Goal: Task Accomplishment & Management: Use online tool/utility

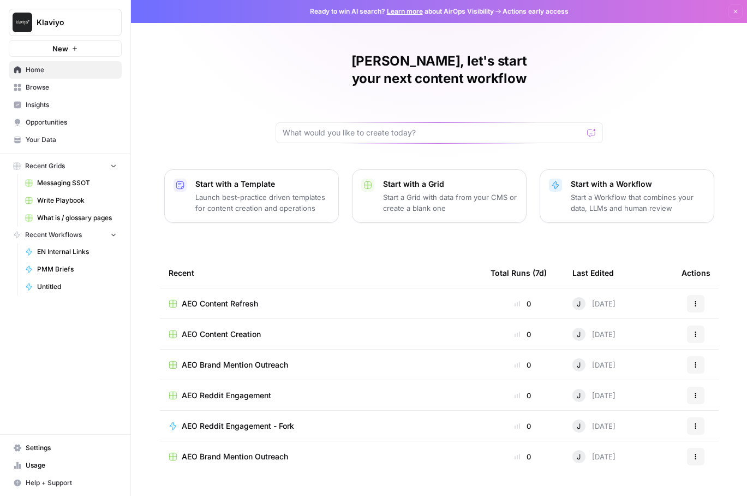
click at [72, 115] on link "Opportunities" at bounding box center [65, 122] width 113 height 17
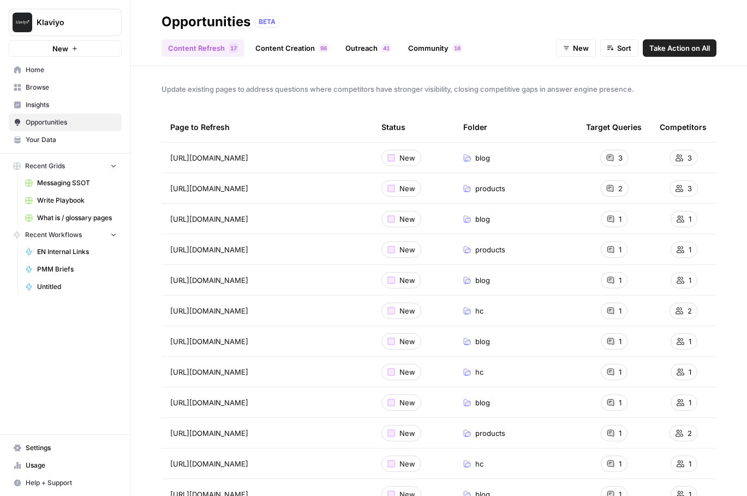
click at [440, 188] on td "New" at bounding box center [414, 188] width 82 height 30
click at [76, 105] on span "Insights" at bounding box center [71, 105] width 91 height 10
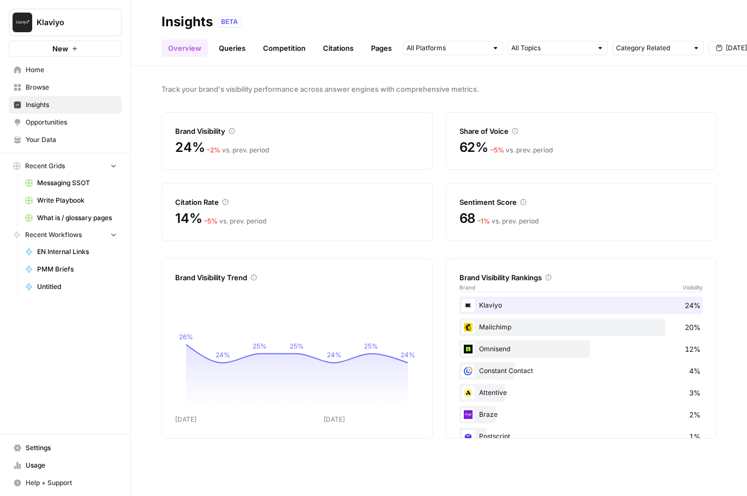
click at [384, 45] on link "Pages" at bounding box center [382, 47] width 34 height 17
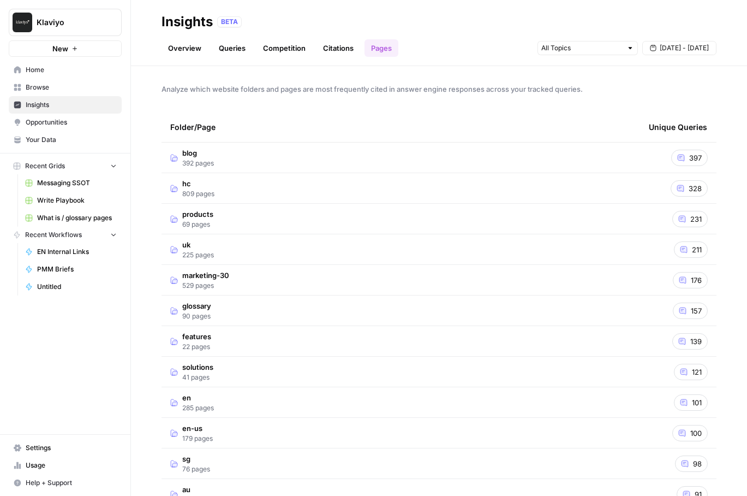
click at [349, 54] on link "Citations" at bounding box center [339, 47] width 44 height 17
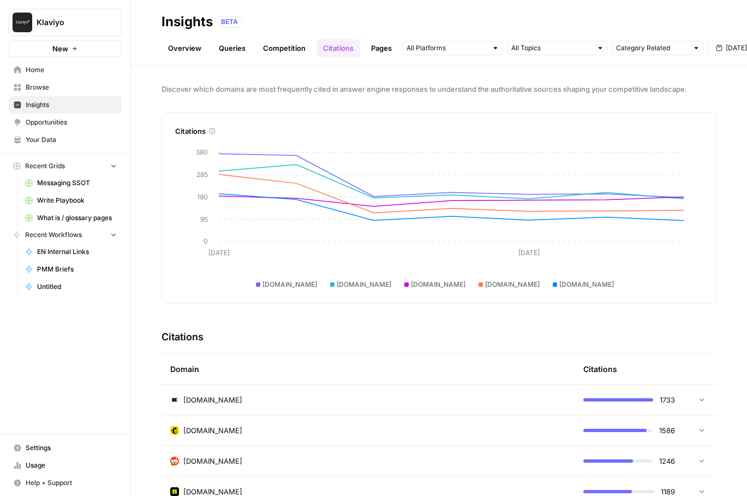
click at [186, 54] on link "Overview" at bounding box center [185, 47] width 46 height 17
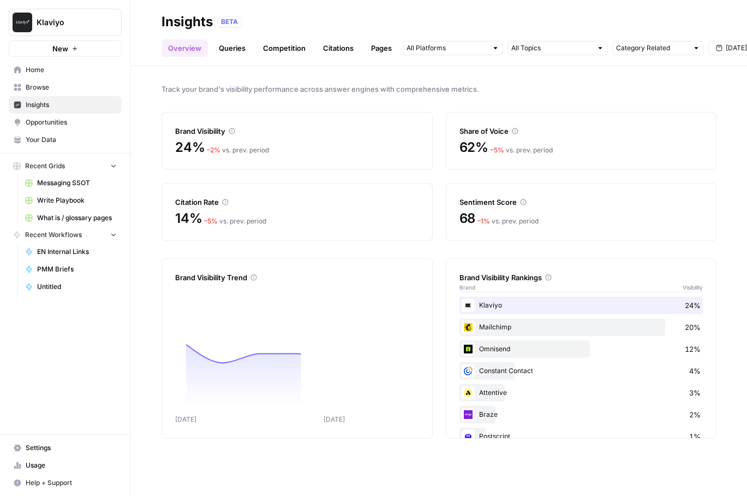
click at [234, 47] on link "Queries" at bounding box center [232, 47] width 40 height 17
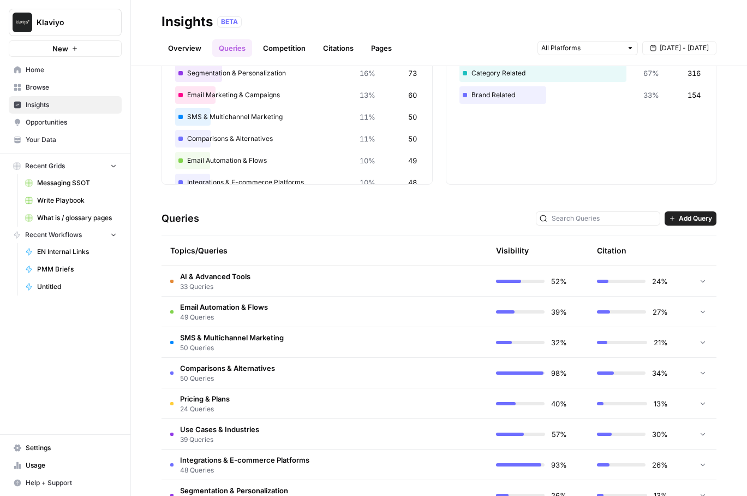
scroll to position [147, 0]
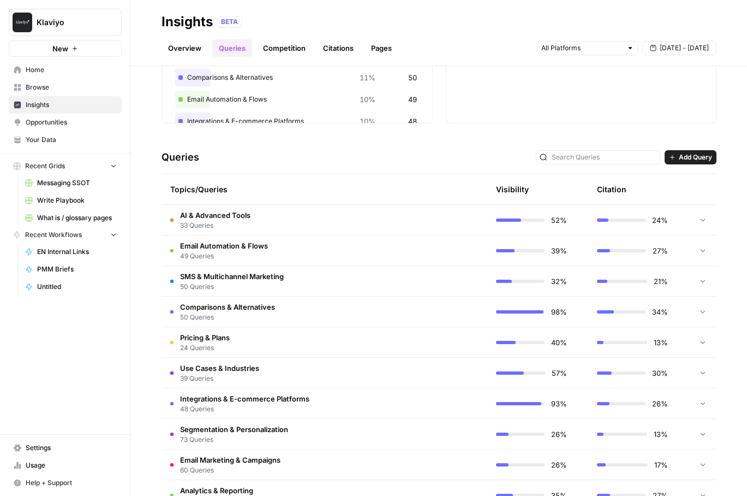
click at [444, 391] on td at bounding box center [436, 403] width 104 height 30
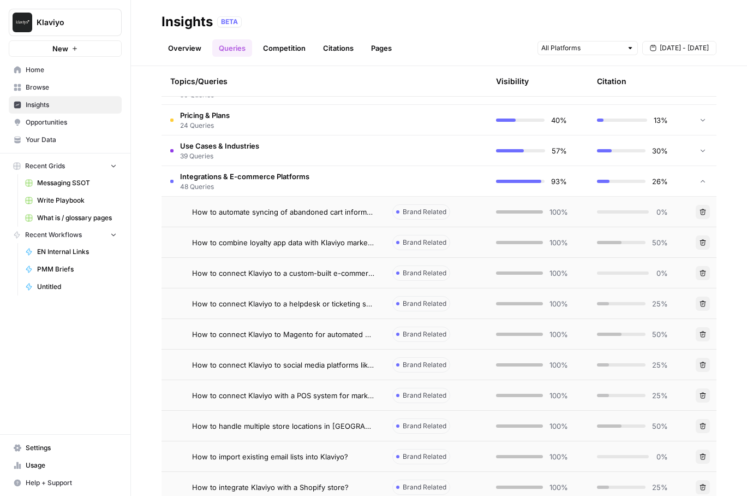
scroll to position [391, 0]
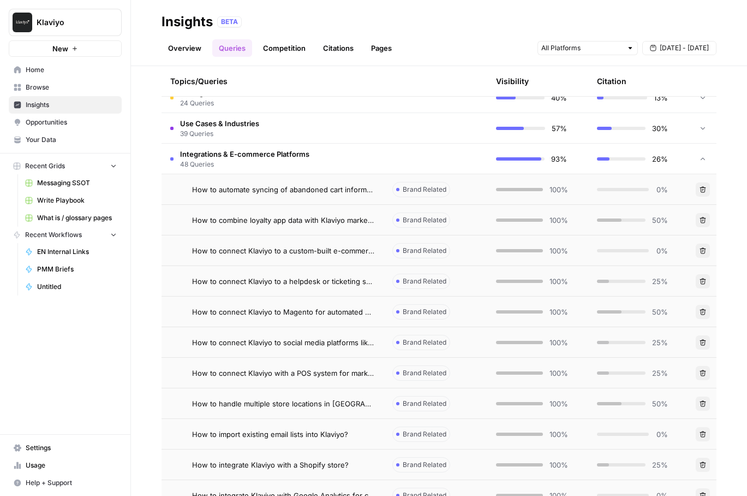
click at [455, 151] on td at bounding box center [436, 159] width 104 height 30
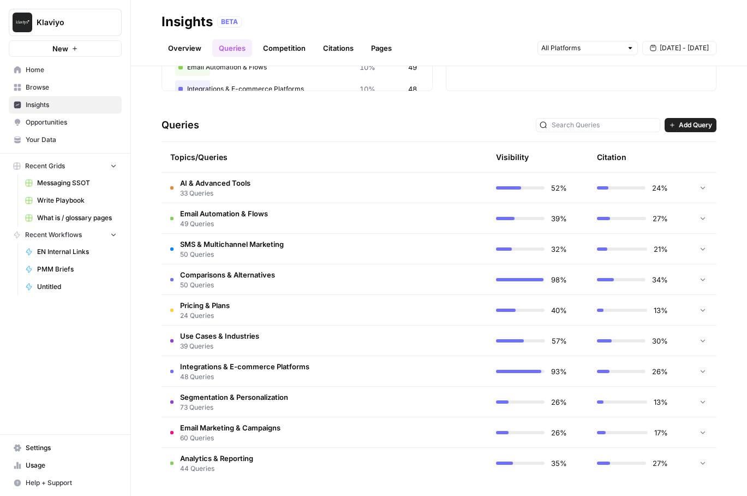
scroll to position [0, 0]
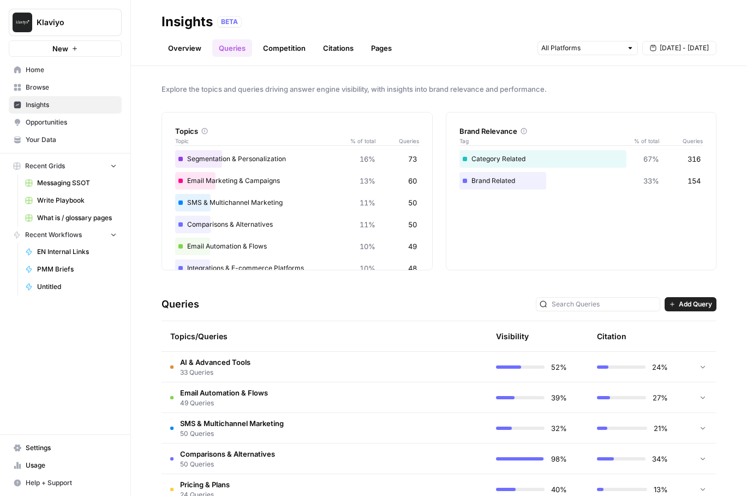
click at [559, 61] on header "Insights BETA Overview Queries Competition Citations Pages [DATE] - [DATE]" at bounding box center [439, 33] width 616 height 66
click at [559, 45] on input "text" at bounding box center [582, 48] width 81 height 11
click at [591, 49] on input "text" at bounding box center [582, 48] width 81 height 11
click at [468, 77] on div "Explore the topics and queries driving answer engine visibility, with insights …" at bounding box center [439, 281] width 616 height 430
click at [46, 66] on span "Home" at bounding box center [71, 70] width 91 height 10
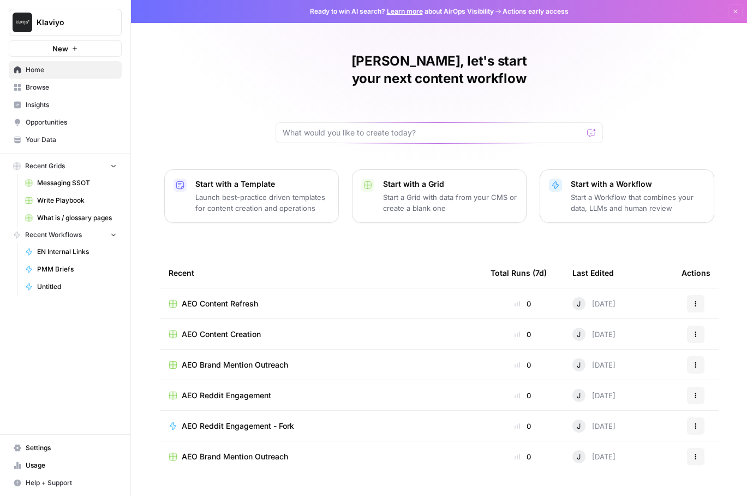
scroll to position [7, 0]
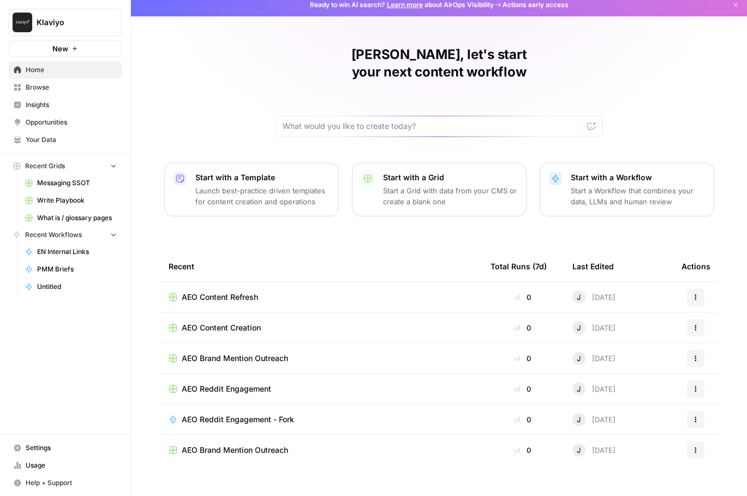
click at [341, 292] on div "AEO Content Refresh" at bounding box center [321, 297] width 305 height 11
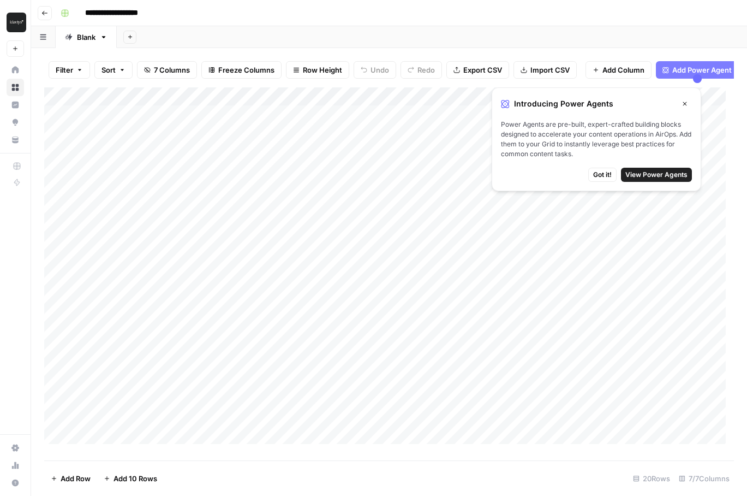
click at [600, 175] on span "Got it!" at bounding box center [603, 175] width 19 height 10
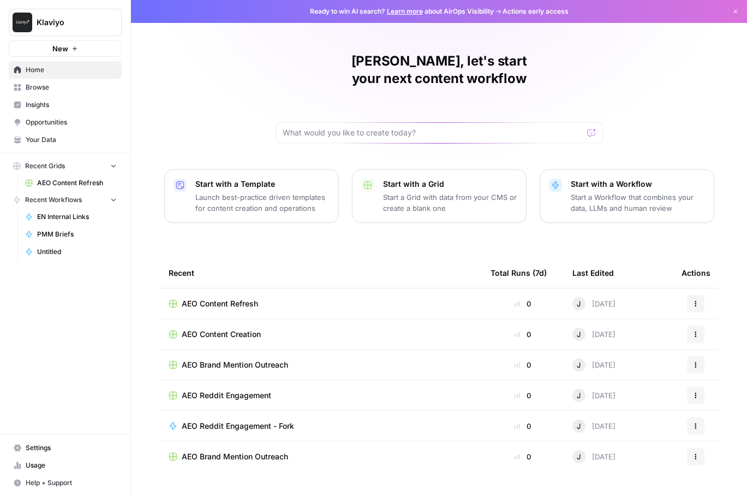
click at [59, 83] on span "Browse" at bounding box center [71, 87] width 91 height 10
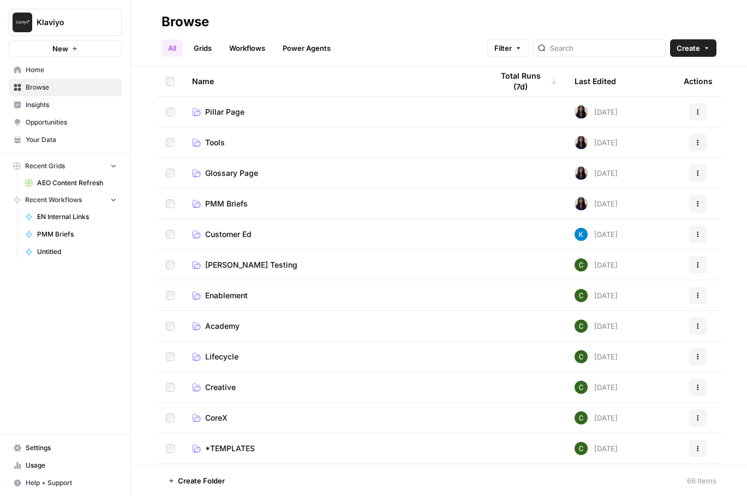
click at [277, 108] on link "Pillar Page" at bounding box center [333, 111] width 283 height 11
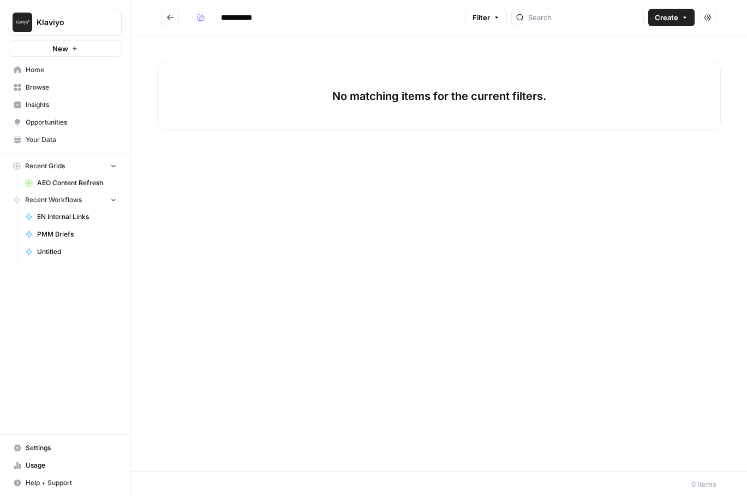
click at [46, 57] on nav "Home Browse Insights Opportunities Your Data" at bounding box center [65, 105] width 130 height 96
click at [40, 68] on span "Home" at bounding box center [71, 70] width 91 height 10
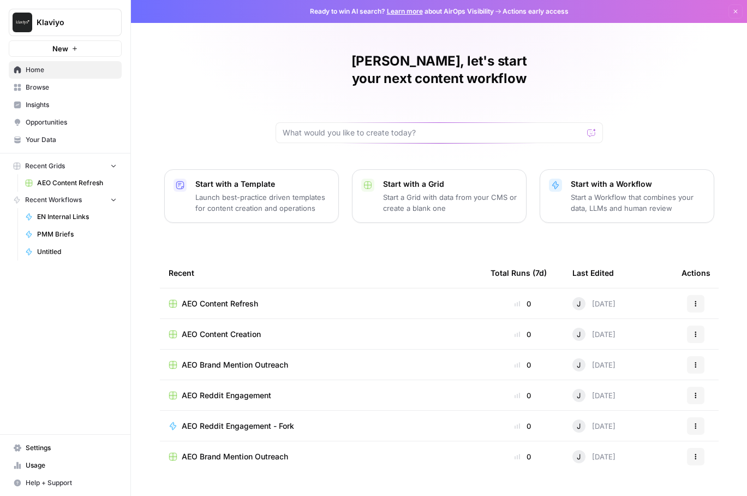
scroll to position [7, 0]
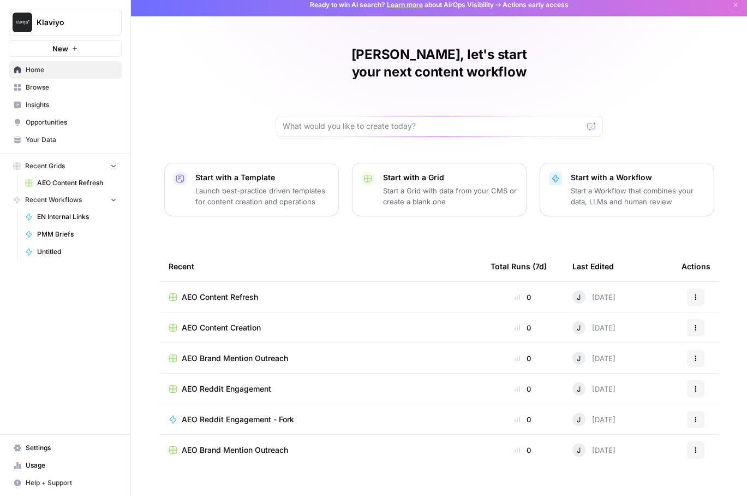
click at [57, 218] on span "EN Internal Links" at bounding box center [77, 217] width 80 height 10
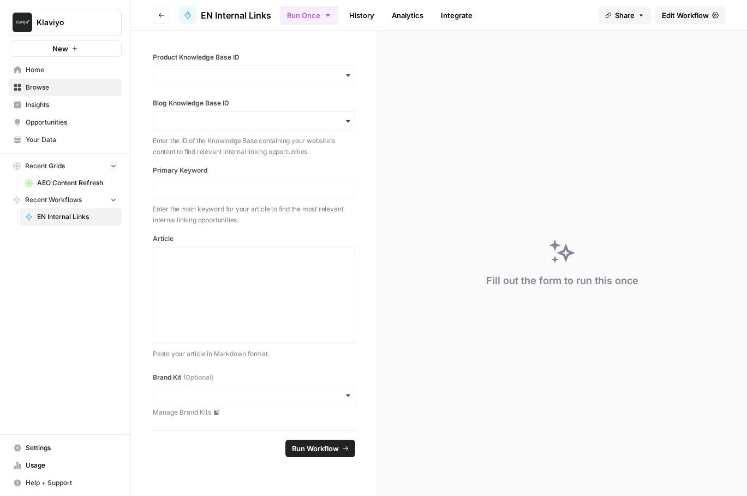
click at [354, 8] on link "History" at bounding box center [362, 15] width 38 height 17
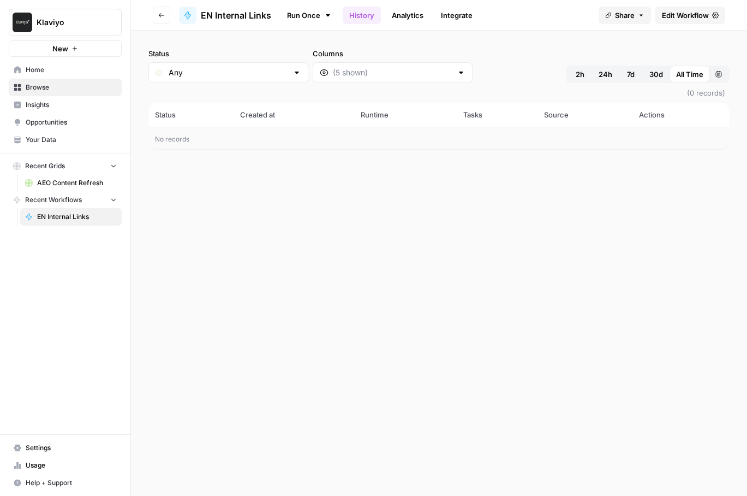
click at [411, 15] on link "Analytics" at bounding box center [407, 15] width 45 height 17
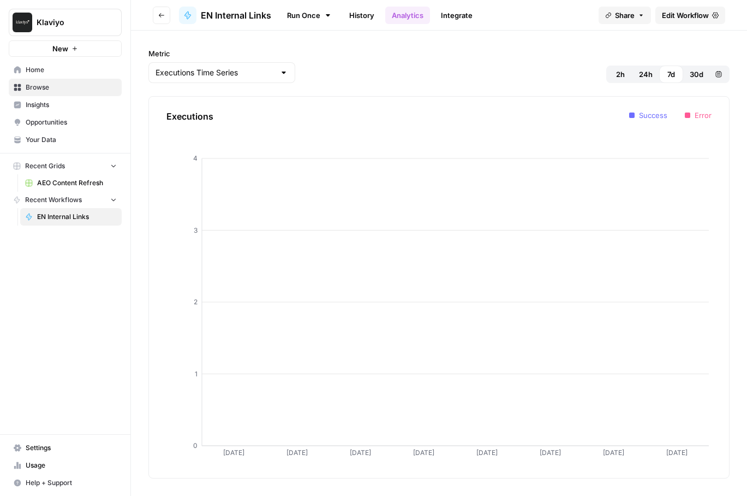
click at [465, 17] on link "Integrate" at bounding box center [457, 15] width 45 height 17
